Goal: Task Accomplishment & Management: Manage account settings

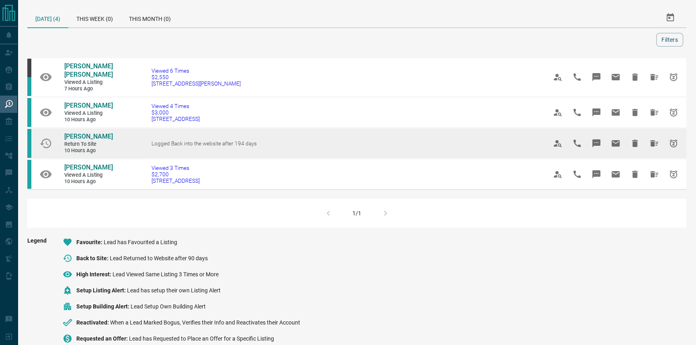
click at [94, 141] on link "[PERSON_NAME]" at bounding box center [88, 137] width 48 height 8
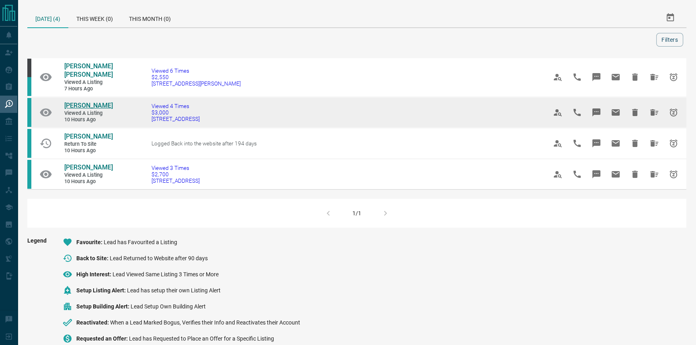
click at [89, 109] on span "[PERSON_NAME]" at bounding box center [88, 106] width 49 height 8
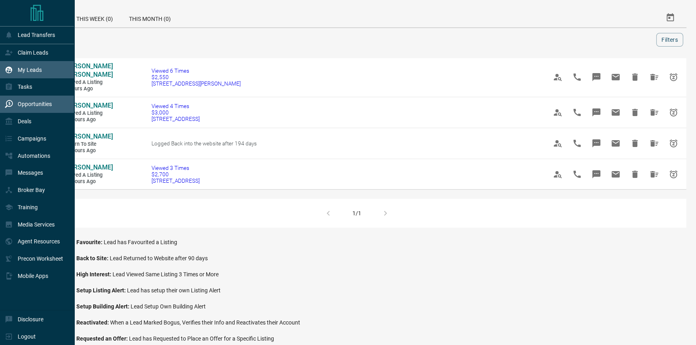
click at [7, 76] on div "My Leads" at bounding box center [23, 69] width 37 height 13
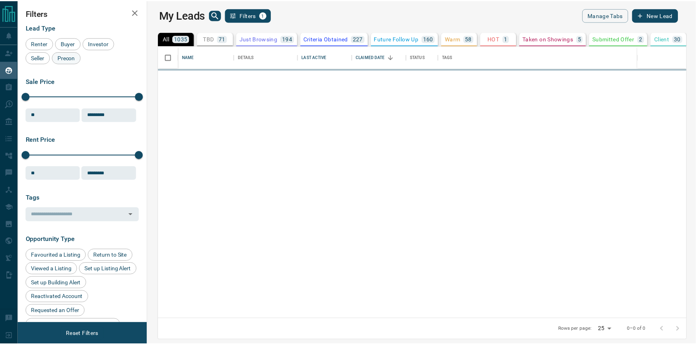
scroll to position [268, 544]
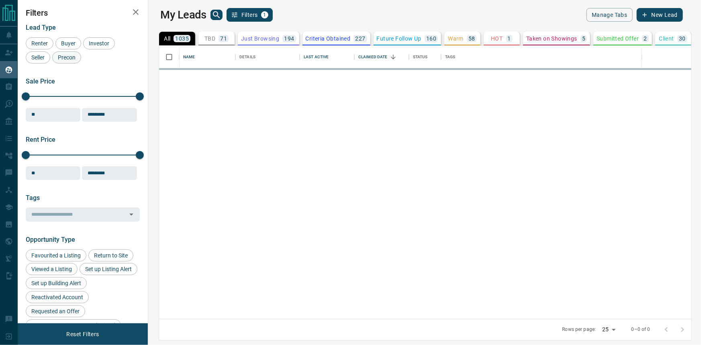
click at [61, 58] on span "Precon" at bounding box center [66, 57] width 23 height 6
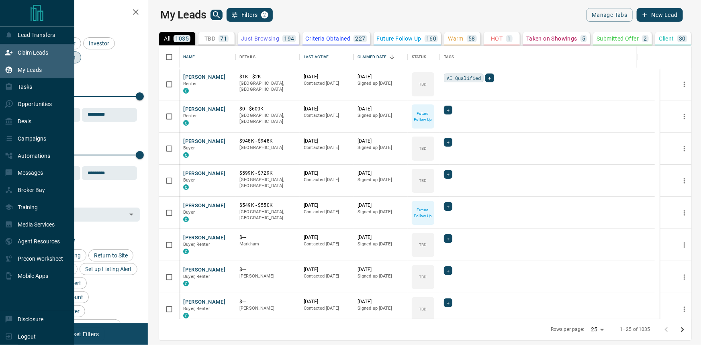
click at [13, 56] on div "Claim Leads" at bounding box center [26, 52] width 43 height 13
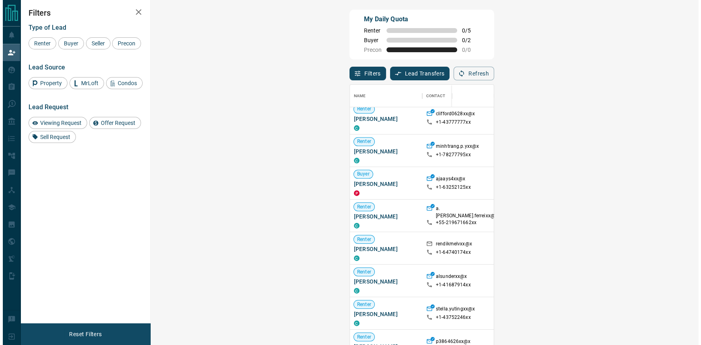
scroll to position [1319, 0]
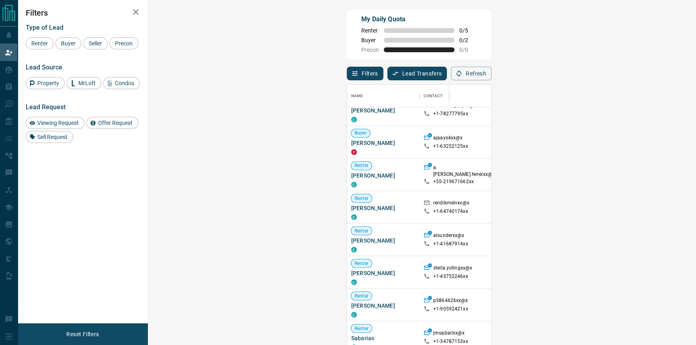
click at [658, 303] on span "Viewing Request ( 3 )" at bounding box center [680, 305] width 44 height 6
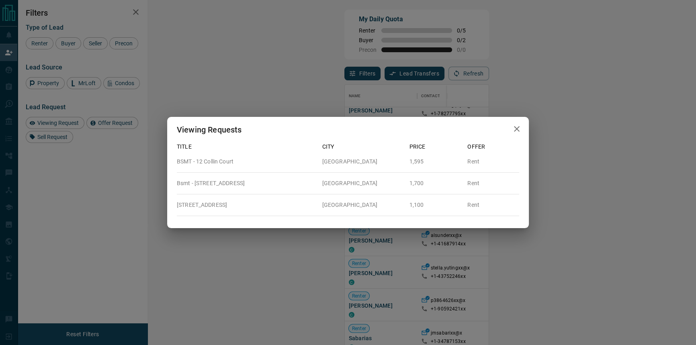
scroll to position [258, 525]
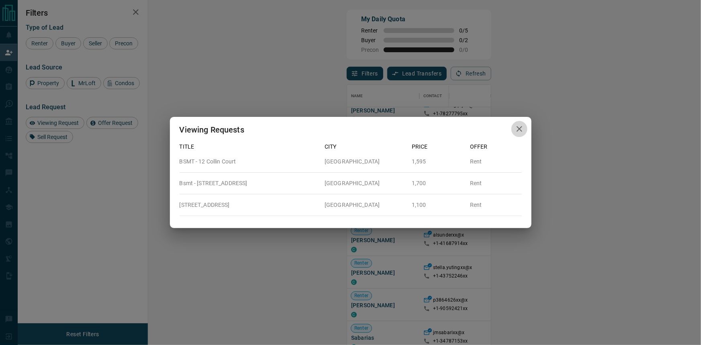
click at [520, 124] on icon "button" at bounding box center [520, 129] width 10 height 10
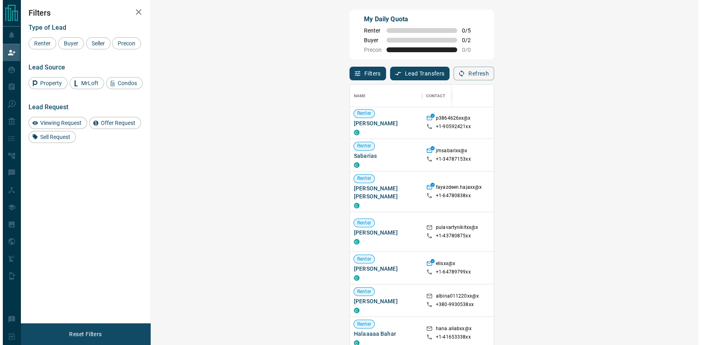
scroll to position [1502, 0]
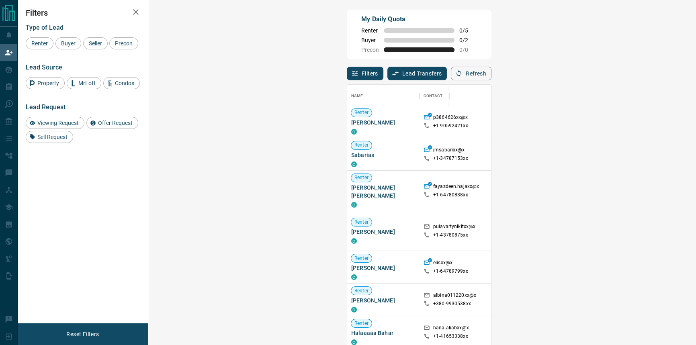
click at [658, 264] on span "Offer Request ( 1 )" at bounding box center [676, 267] width 37 height 6
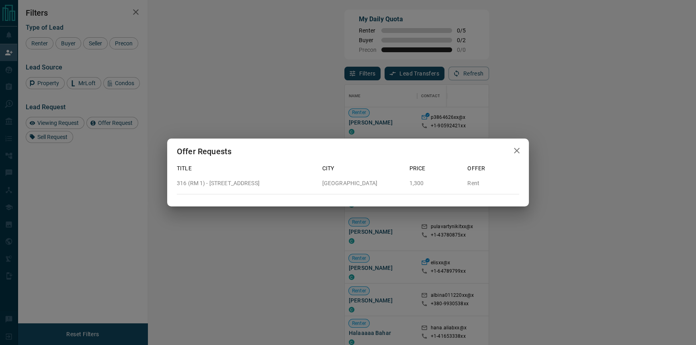
scroll to position [258, 525]
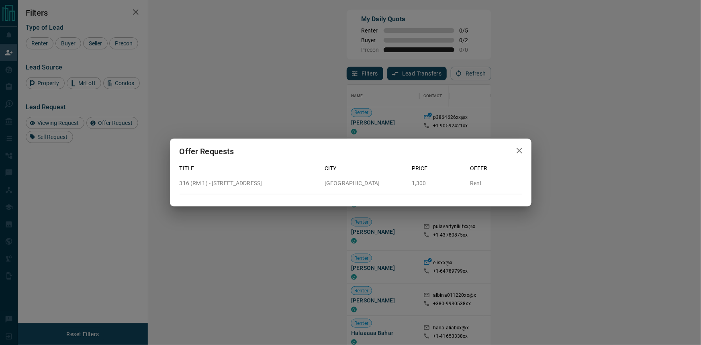
drag, startPoint x: 268, startPoint y: 185, endPoint x: 177, endPoint y: 176, distance: 91.3
click at [177, 176] on div "316 (RM 1) - [STREET_ADDRESS]" at bounding box center [245, 180] width 145 height 15
drag, startPoint x: 521, startPoint y: 153, endPoint x: 514, endPoint y: 159, distance: 9.5
click at [522, 153] on icon "button" at bounding box center [520, 151] width 10 height 10
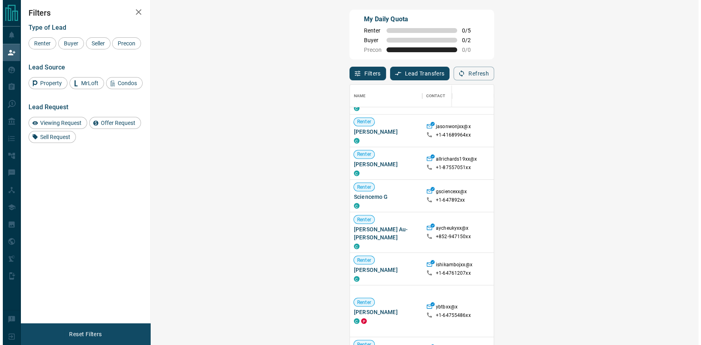
scroll to position [548, 0]
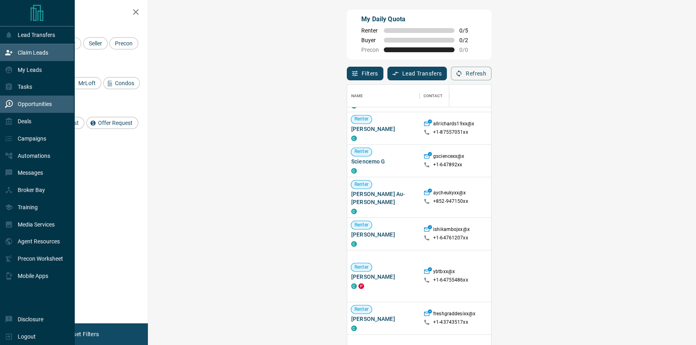
click at [34, 107] on p "Opportunities" at bounding box center [35, 104] width 34 height 6
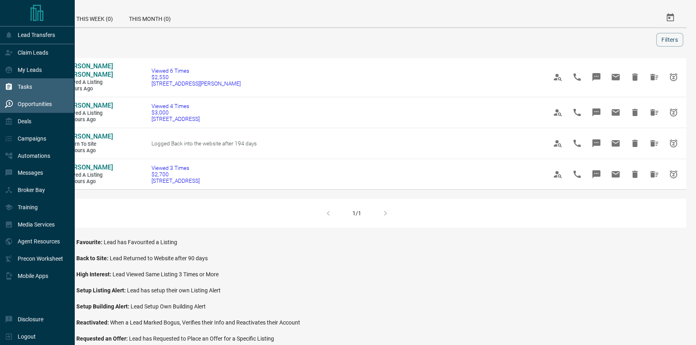
click at [36, 80] on div "Tasks" at bounding box center [37, 86] width 74 height 17
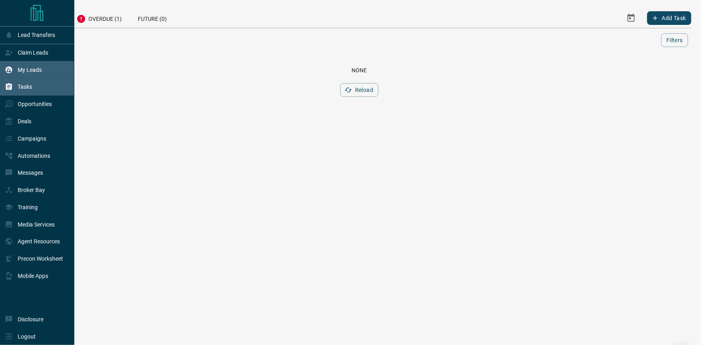
click at [37, 70] on p "My Leads" at bounding box center [30, 70] width 24 height 6
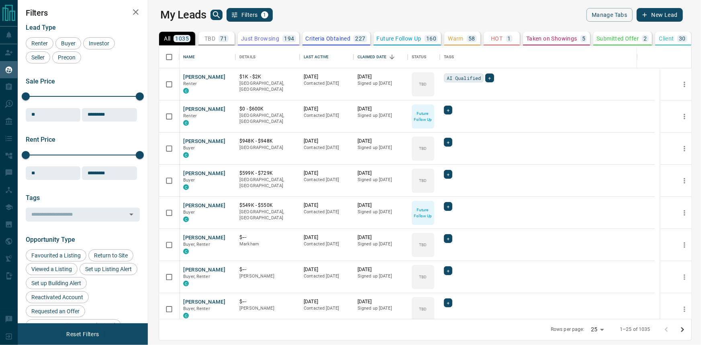
scroll to position [268, 544]
